Goal: Information Seeking & Learning: Learn about a topic

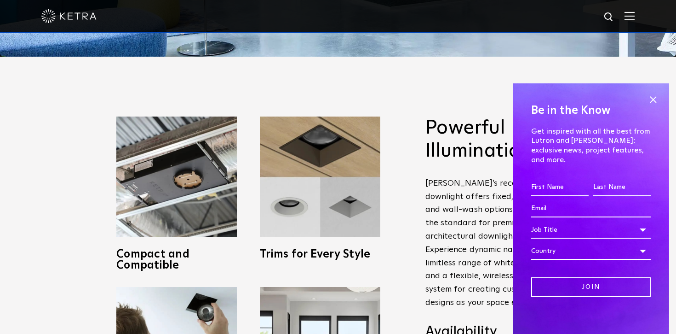
scroll to position [293, 0]
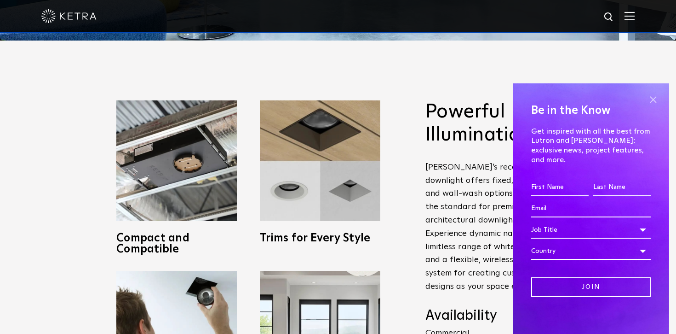
click at [658, 100] on span at bounding box center [654, 99] width 14 height 14
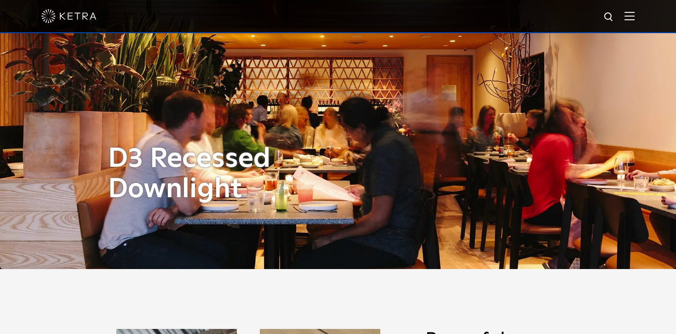
scroll to position [0, 0]
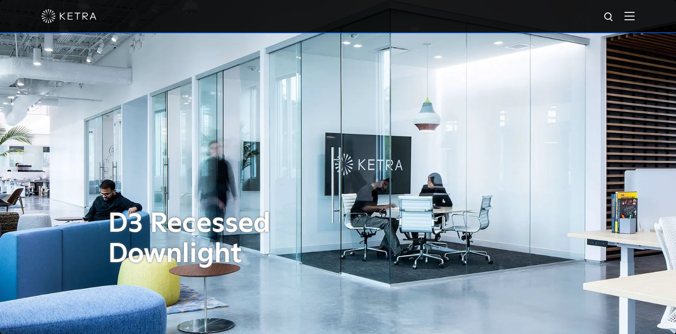
click at [630, 19] on img at bounding box center [630, 16] width 10 height 9
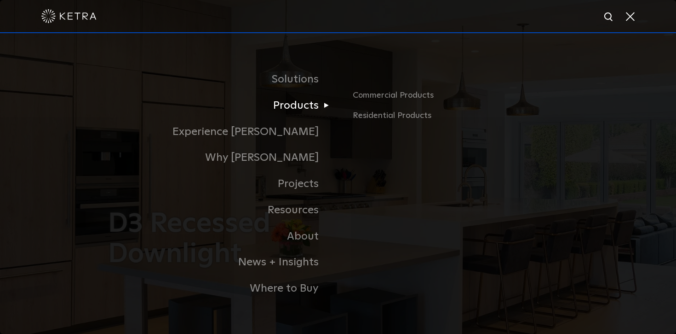
click at [307, 110] on link "Products" at bounding box center [223, 105] width 230 height 26
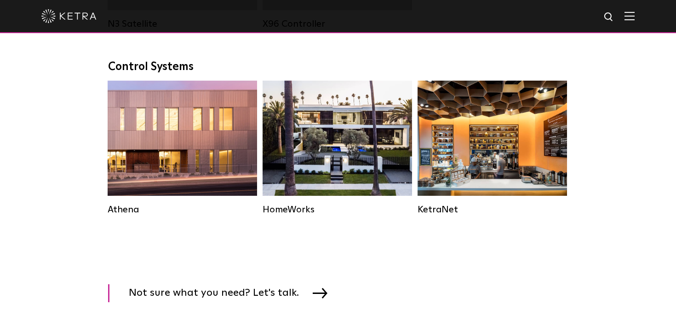
scroll to position [1370, 0]
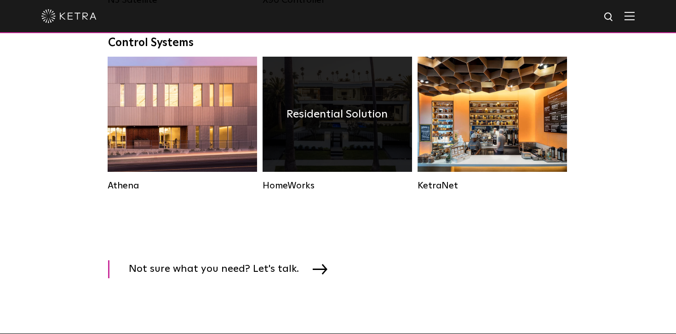
click at [308, 111] on h4 "Residential Solution" at bounding box center [337, 113] width 101 height 17
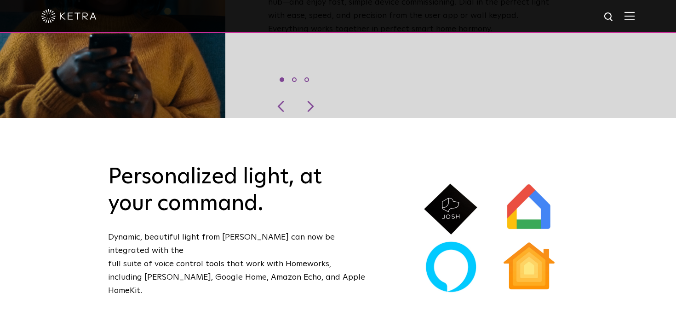
scroll to position [467, 0]
